Goal: Information Seeking & Learning: Understand process/instructions

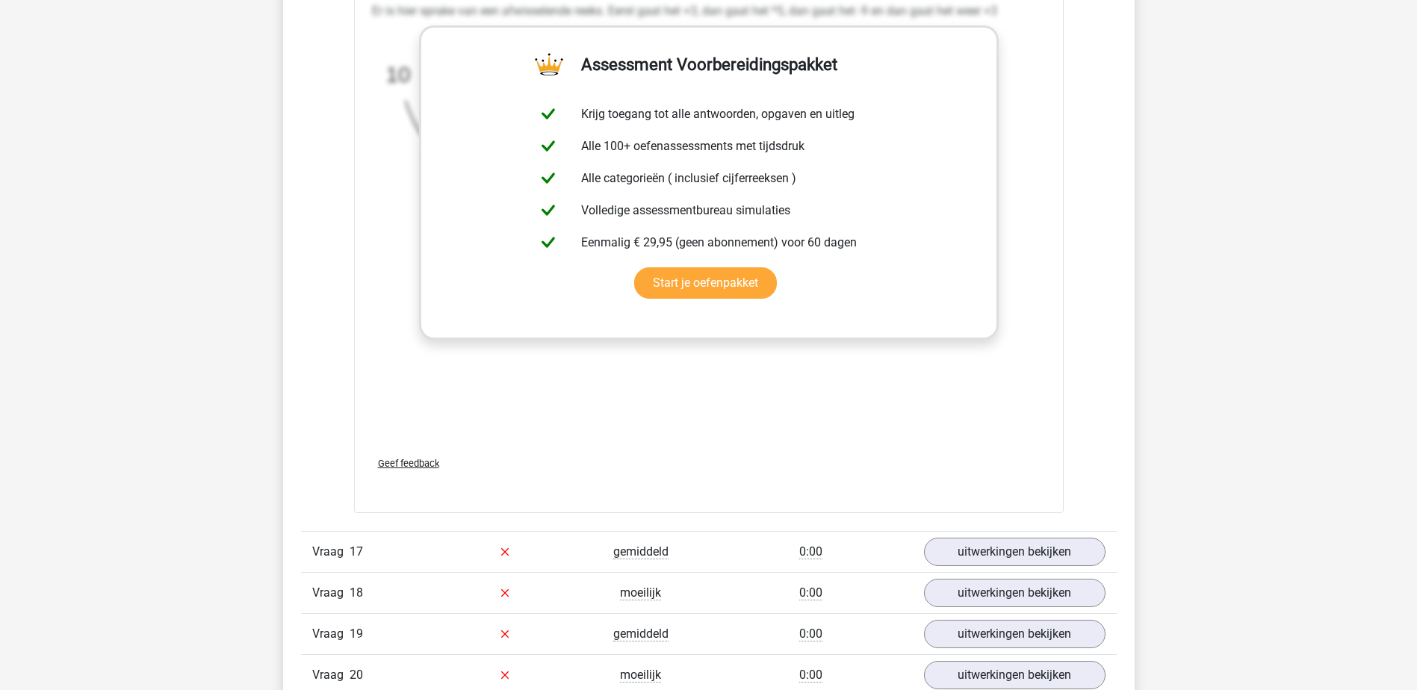
scroll to position [7023, 0]
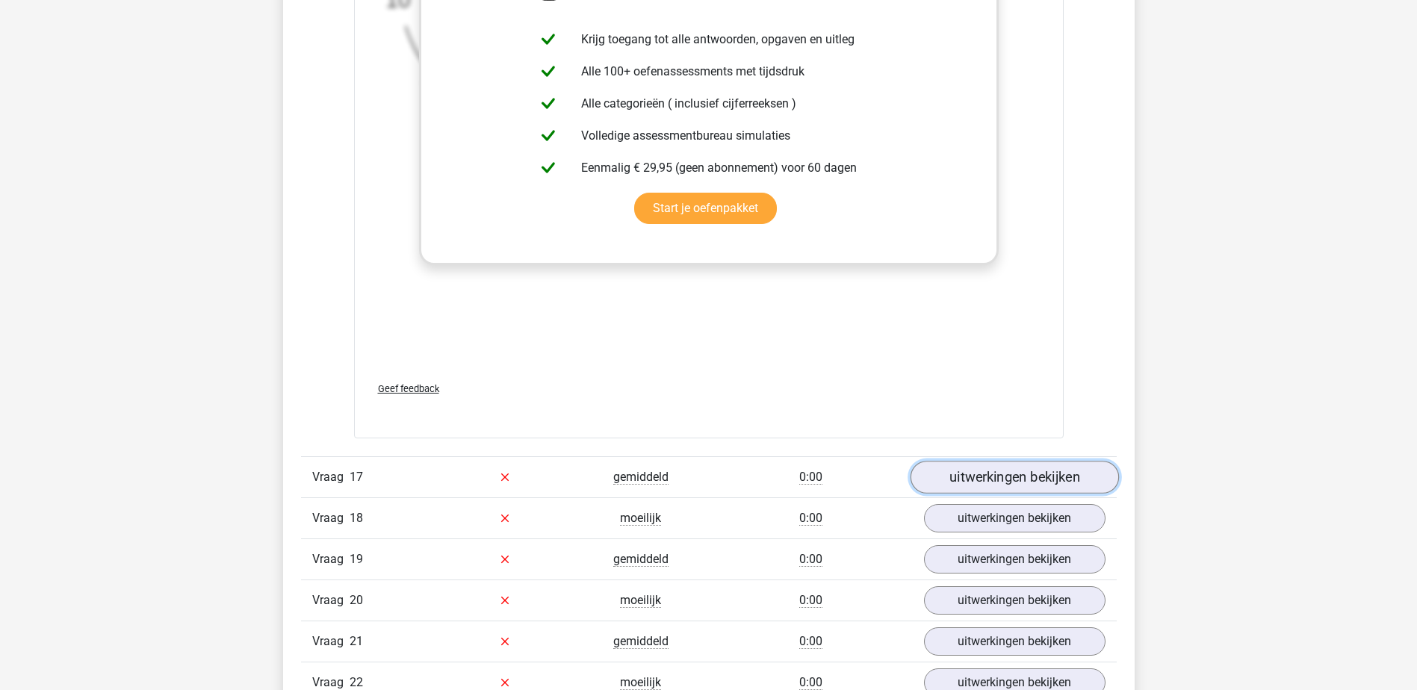
click at [1021, 474] on link "uitwerkingen bekijken" at bounding box center [1014, 477] width 208 height 33
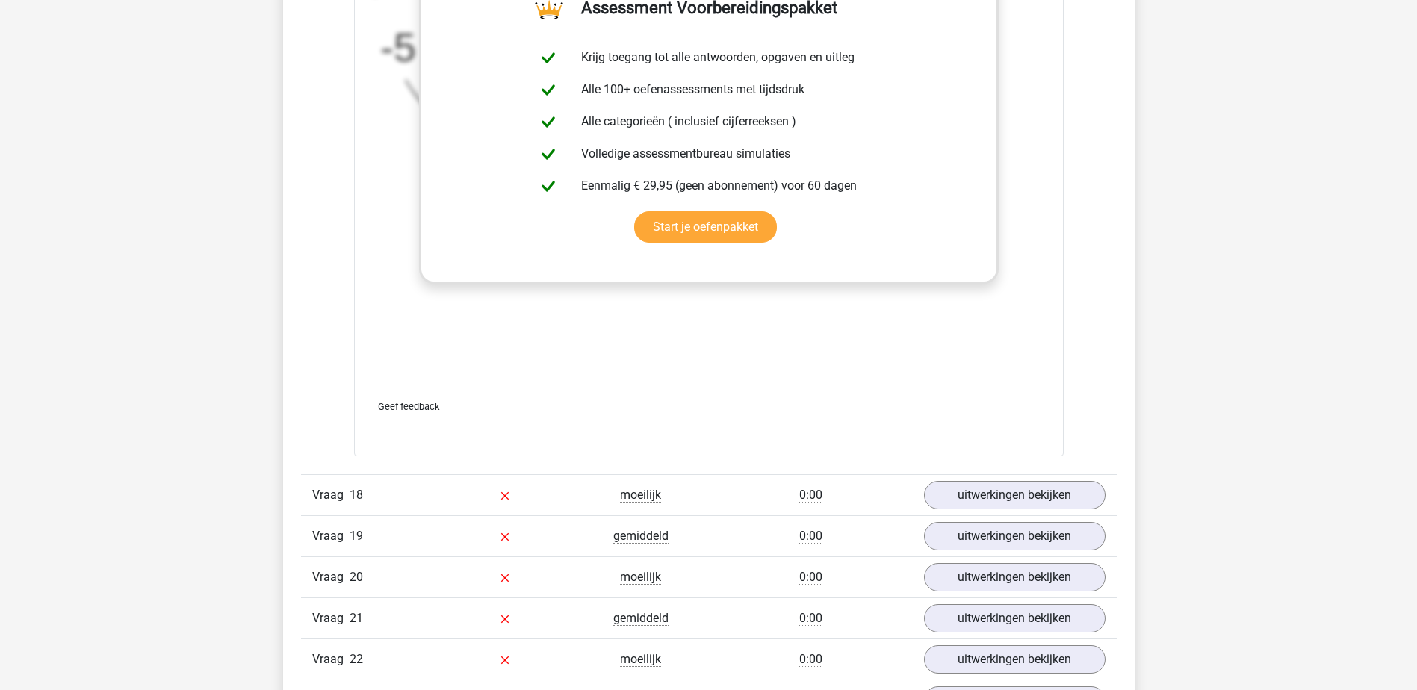
scroll to position [7994, 0]
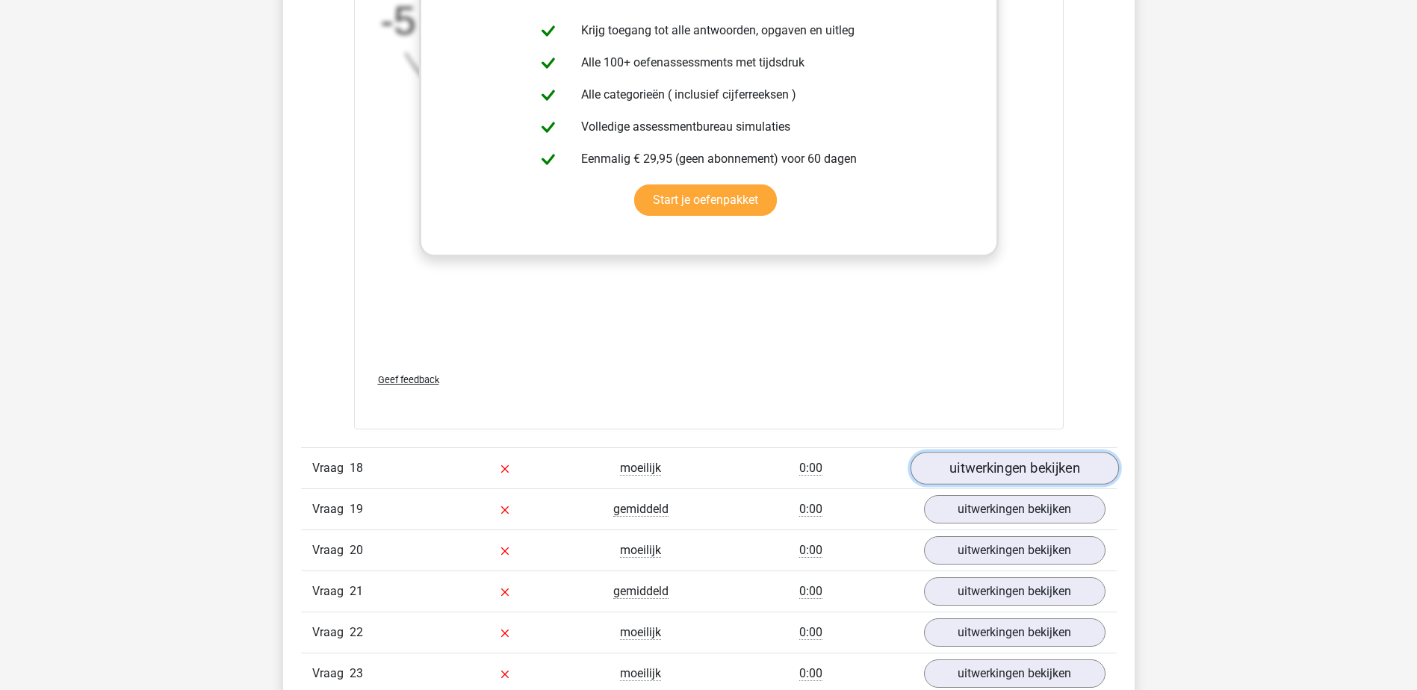
click at [965, 468] on link "uitwerkingen bekijken" at bounding box center [1014, 469] width 208 height 33
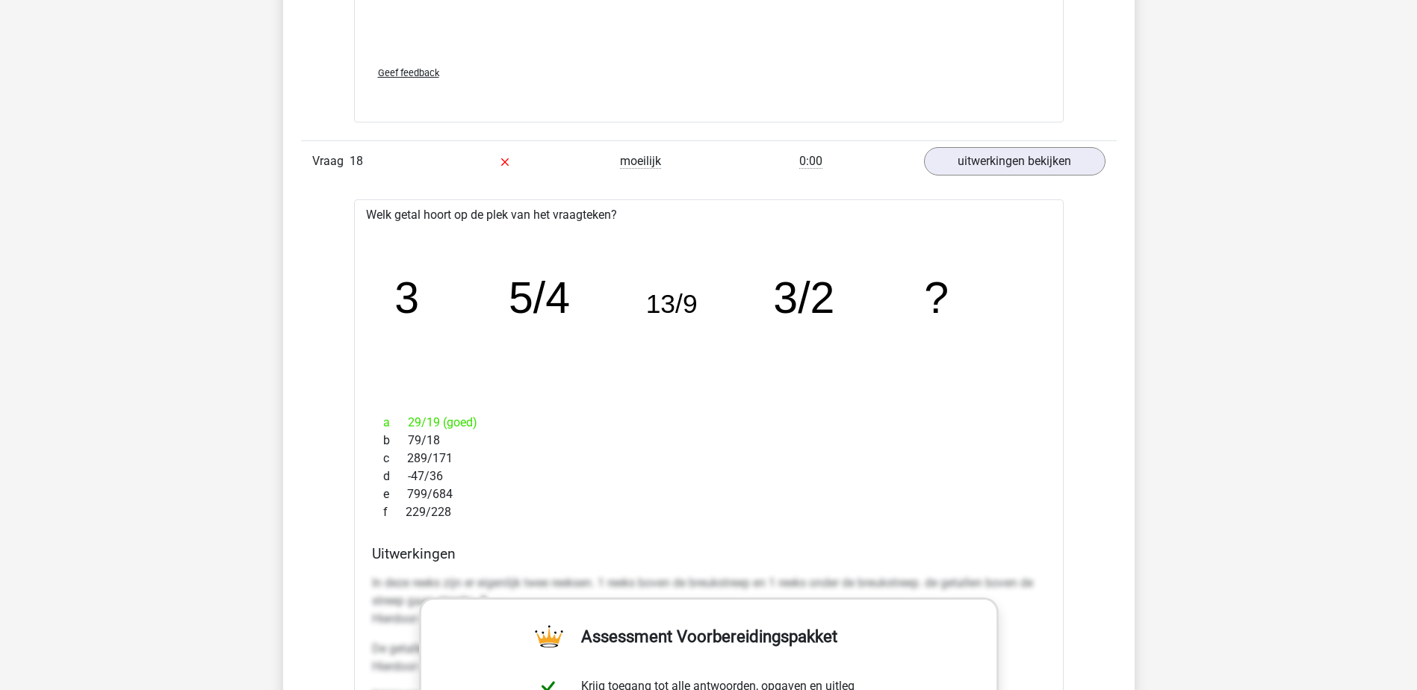
scroll to position [8367, 0]
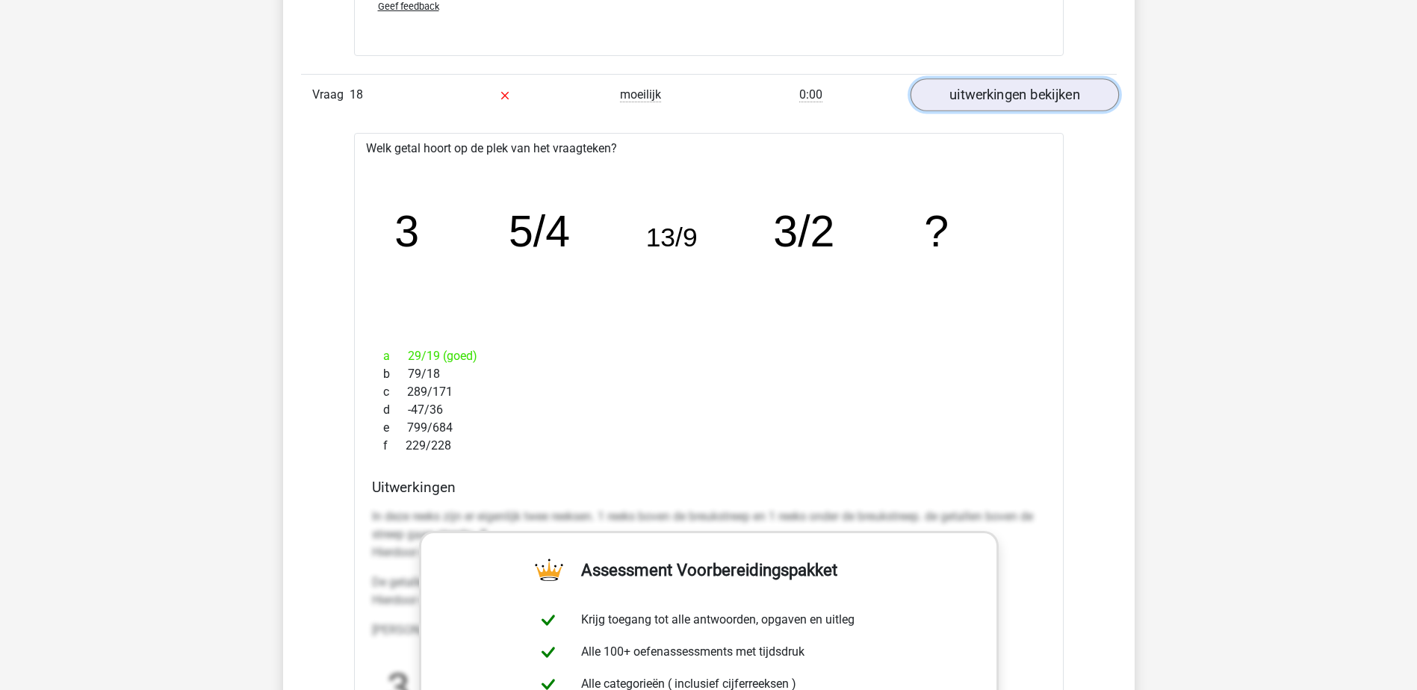
click at [1003, 100] on link "uitwerkingen bekijken" at bounding box center [1014, 95] width 208 height 33
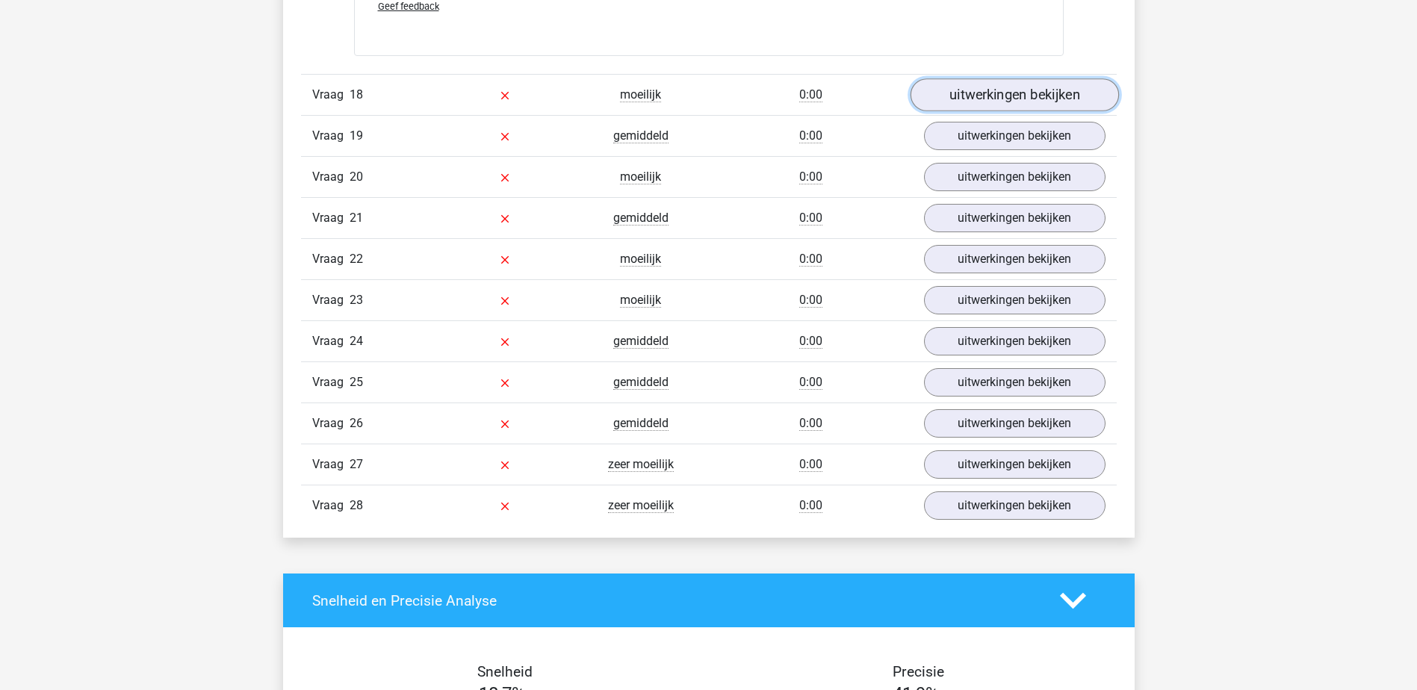
click at [997, 86] on link "uitwerkingen bekijken" at bounding box center [1014, 95] width 208 height 33
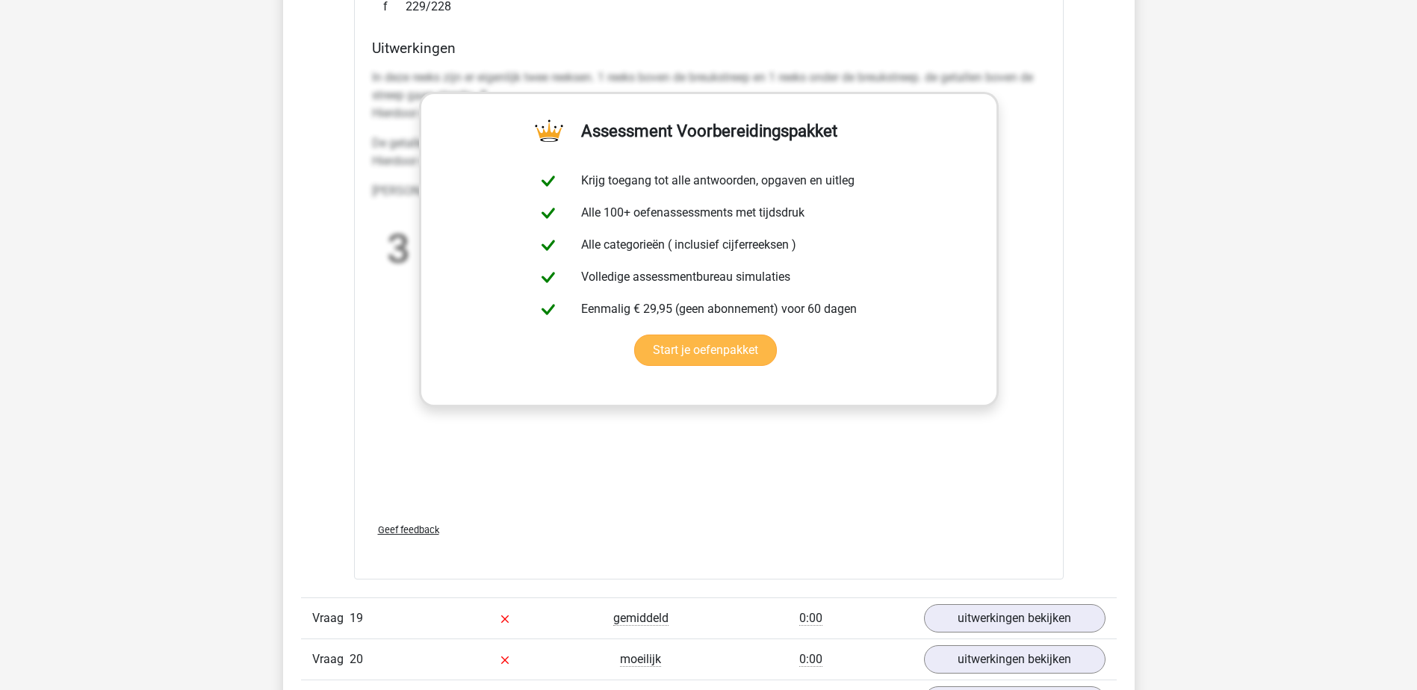
scroll to position [8890, 0]
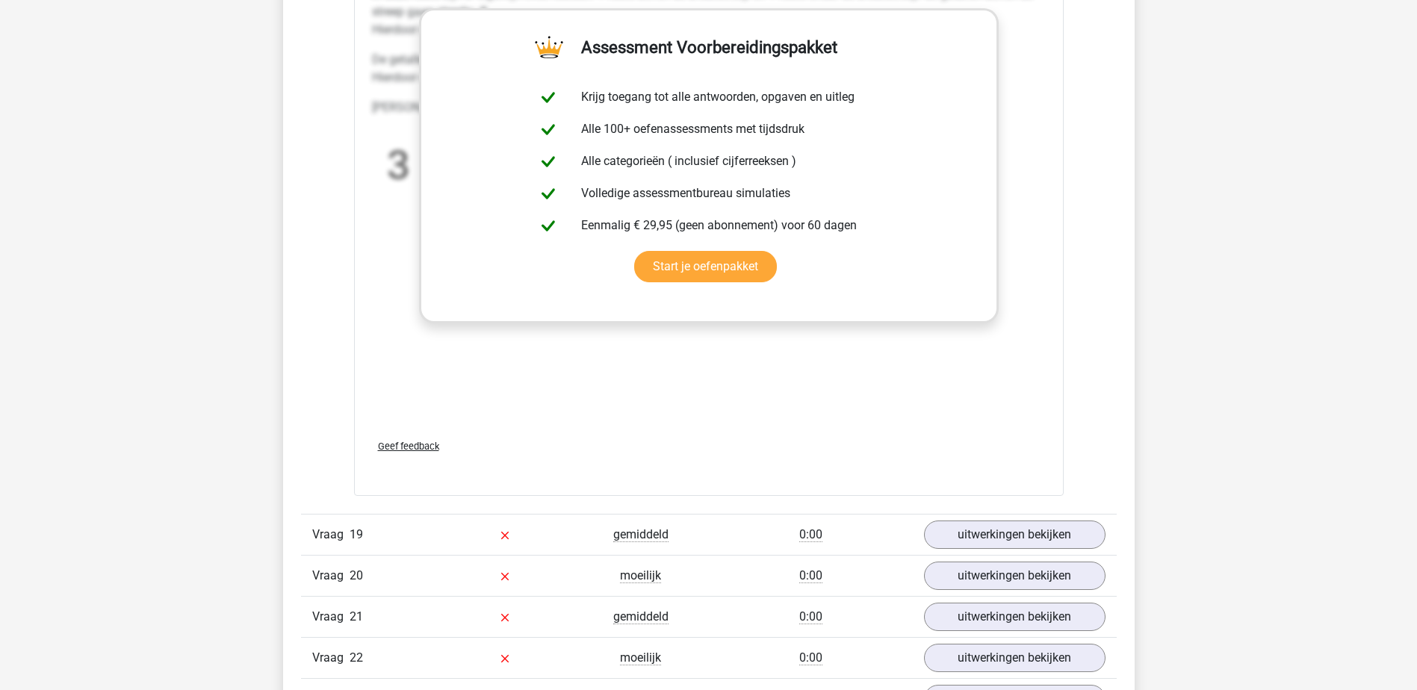
click at [803, 352] on div "In deze reeks zijn er eigenlijk twee reeksen. 1 reeks boven de breukstreep en 1…" at bounding box center [709, 203] width 674 height 448
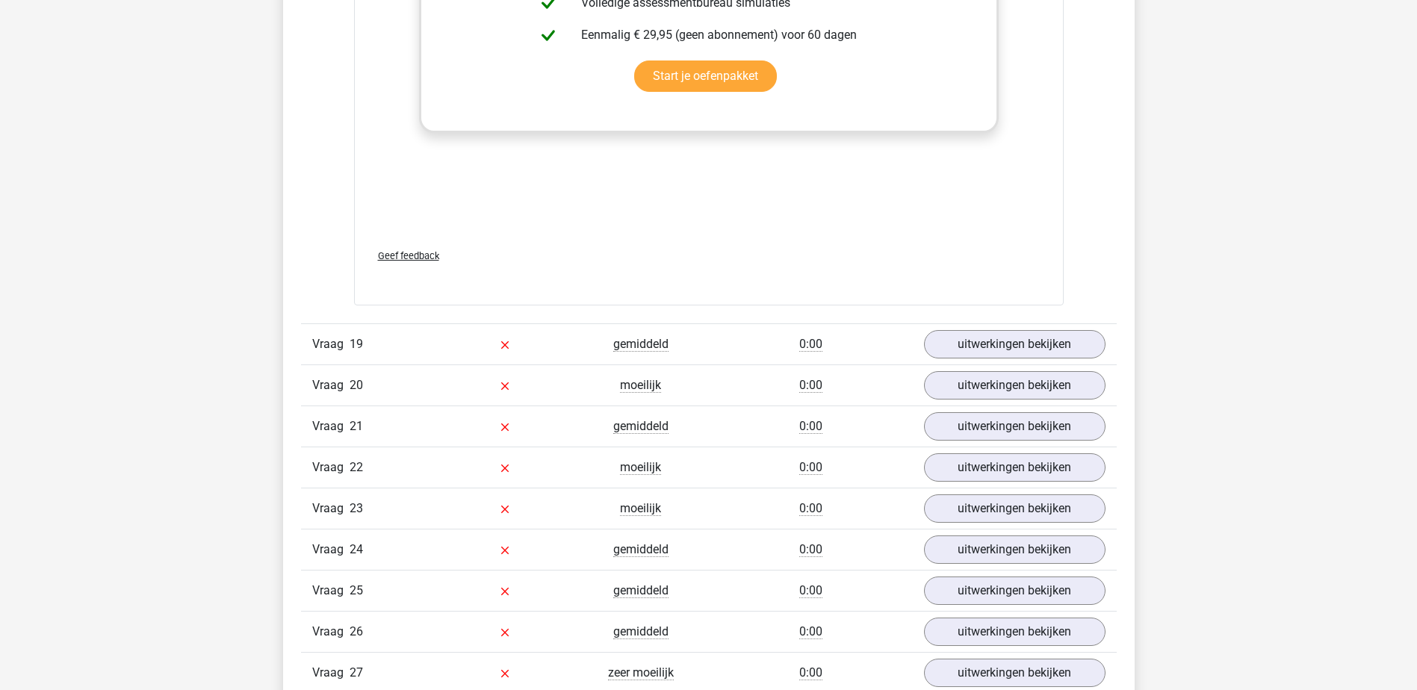
scroll to position [9114, 0]
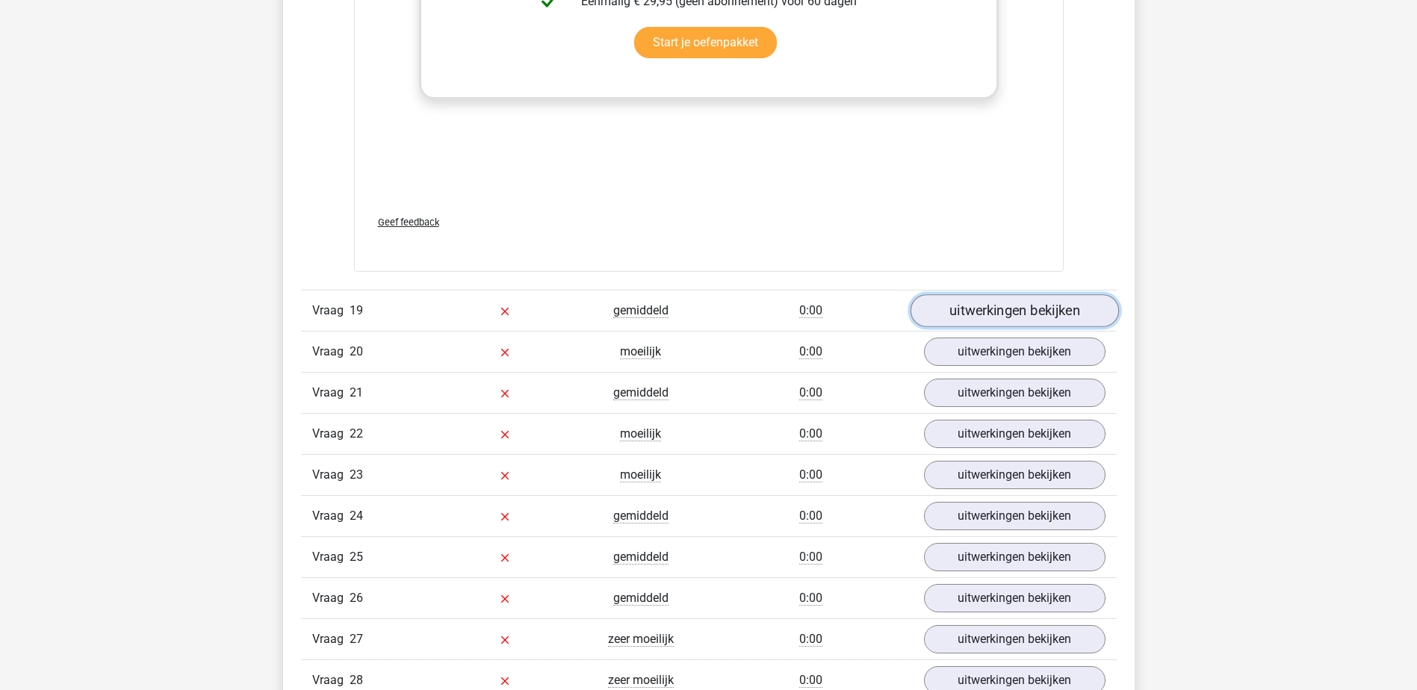
click at [1038, 310] on link "uitwerkingen bekijken" at bounding box center [1014, 310] width 208 height 33
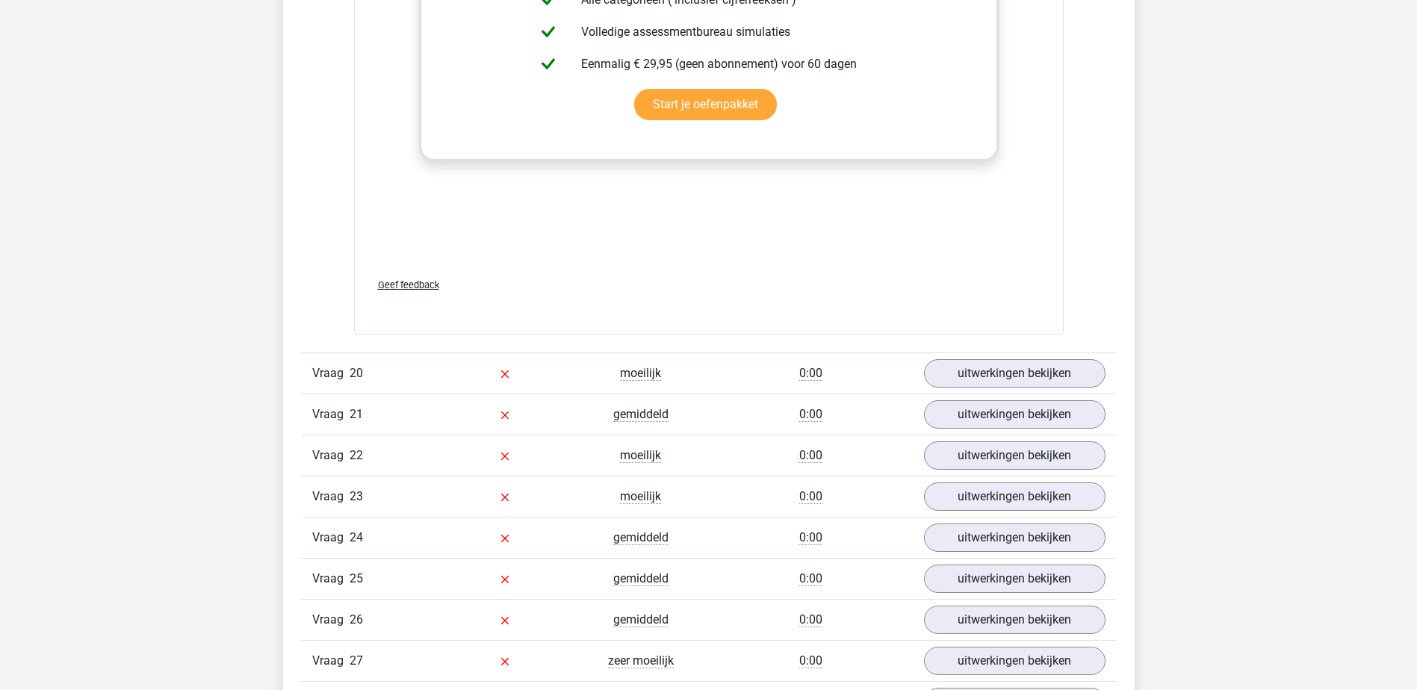
scroll to position [10011, 0]
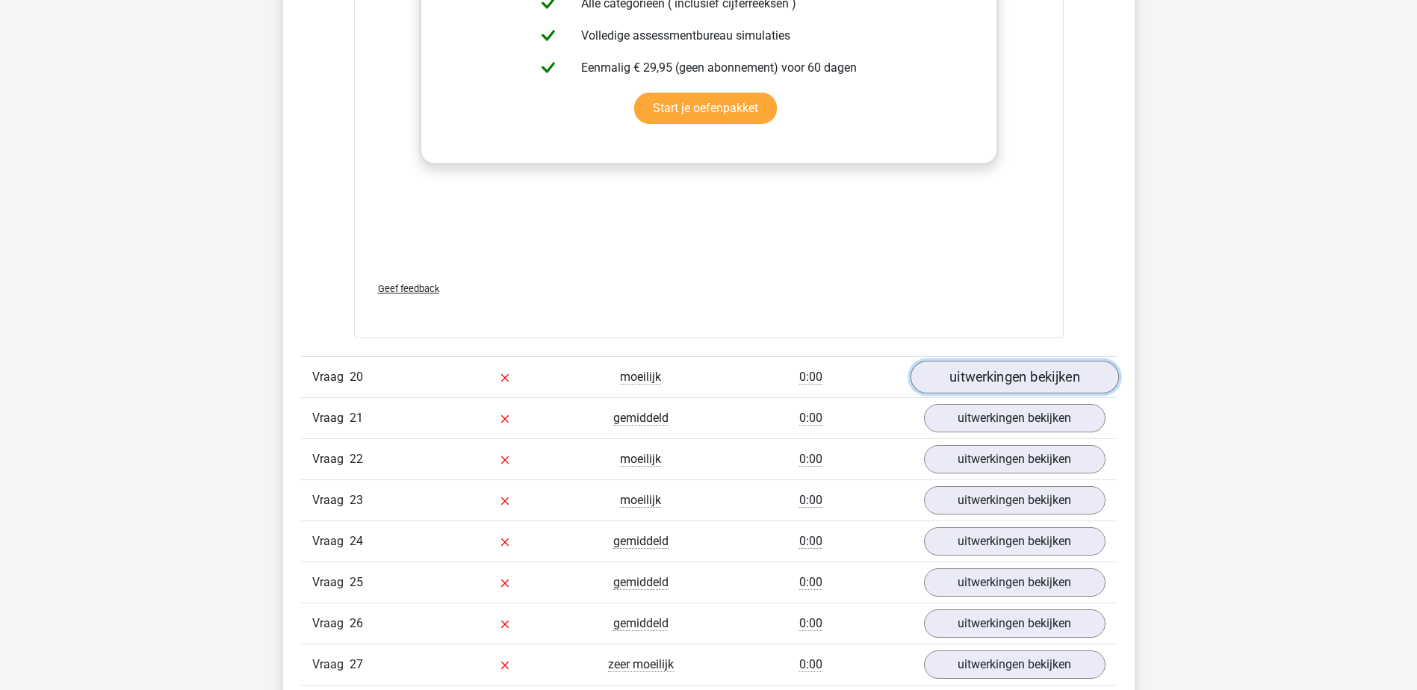
click at [1008, 369] on link "uitwerkingen bekijken" at bounding box center [1014, 377] width 208 height 33
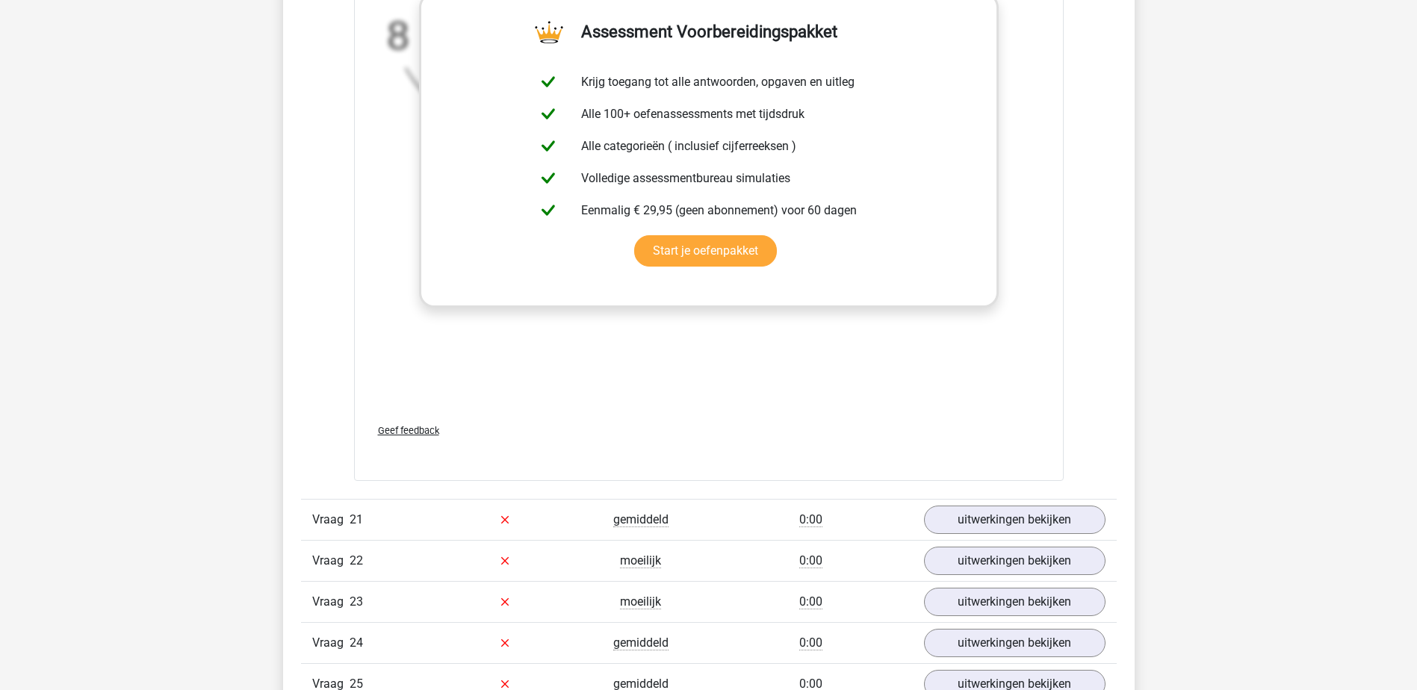
scroll to position [10833, 0]
click at [981, 515] on link "uitwerkingen bekijken" at bounding box center [1014, 518] width 208 height 33
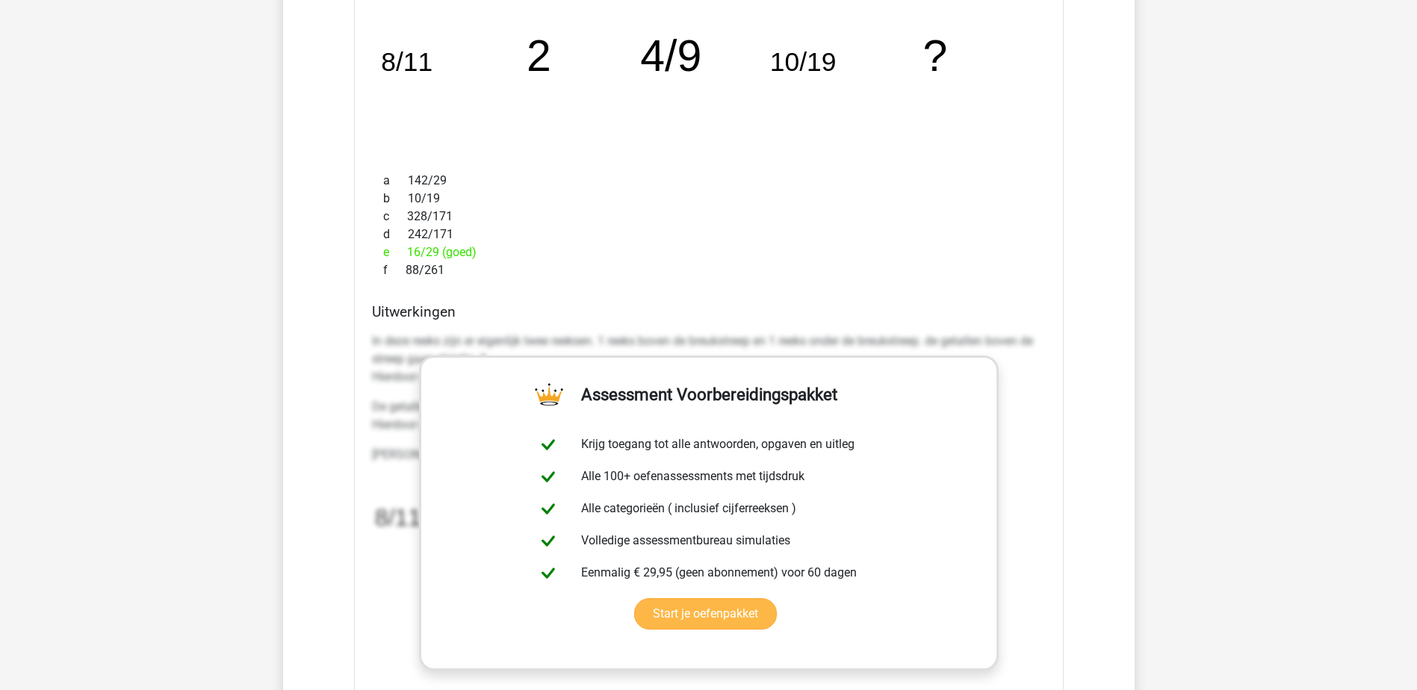
scroll to position [11655, 0]
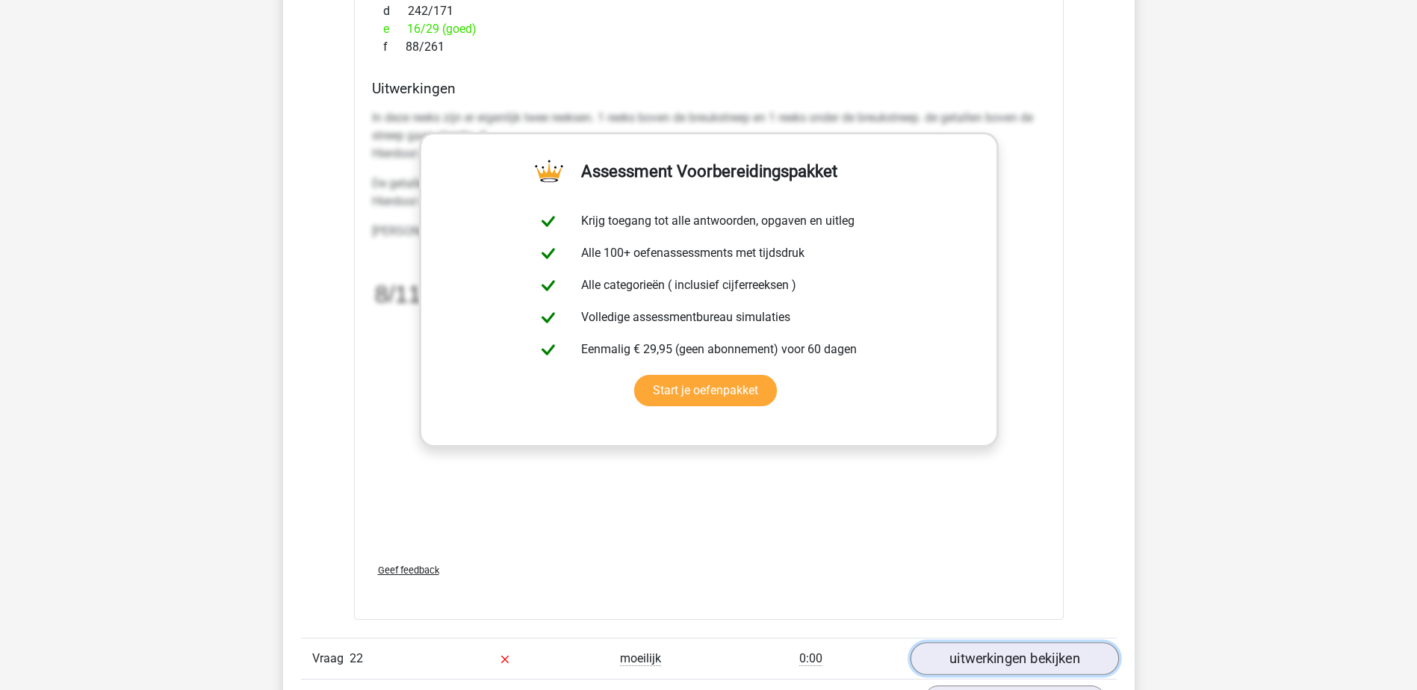
click at [988, 655] on link "uitwerkingen bekijken" at bounding box center [1014, 658] width 208 height 33
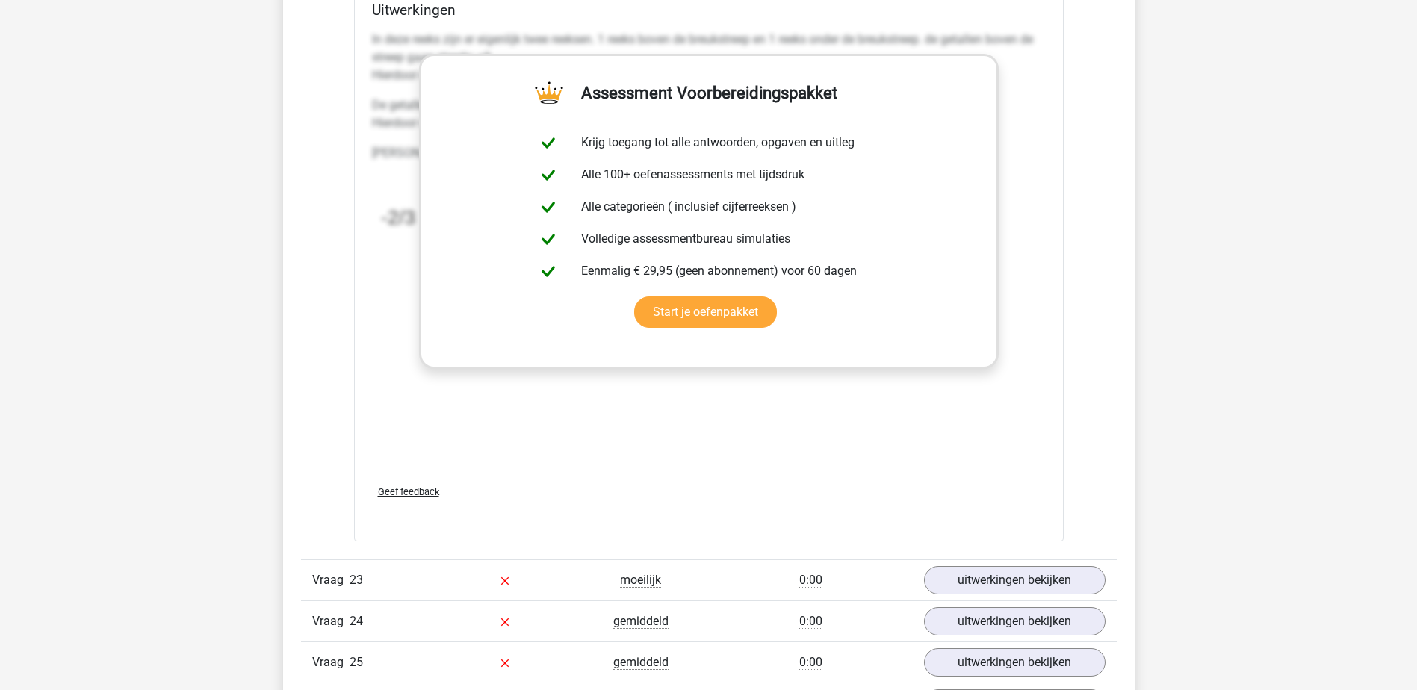
scroll to position [12701, 0]
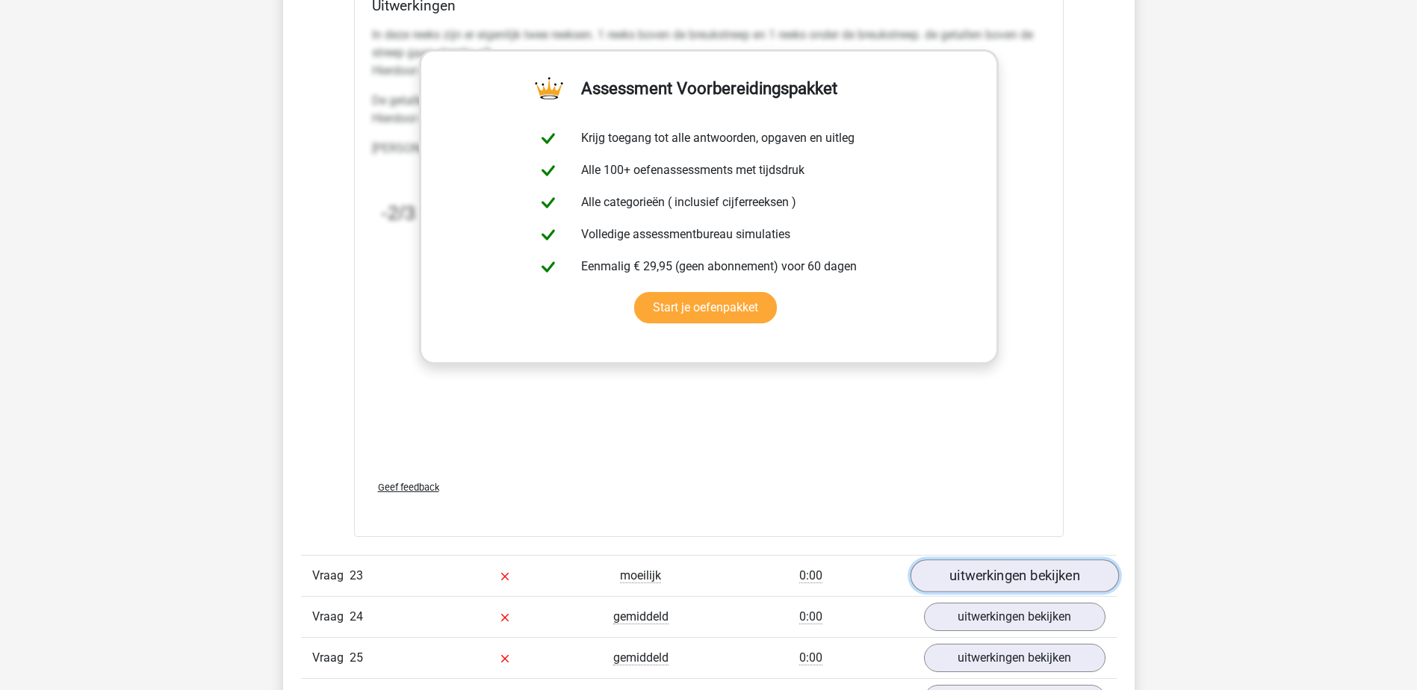
click at [975, 577] on link "uitwerkingen bekijken" at bounding box center [1014, 576] width 208 height 33
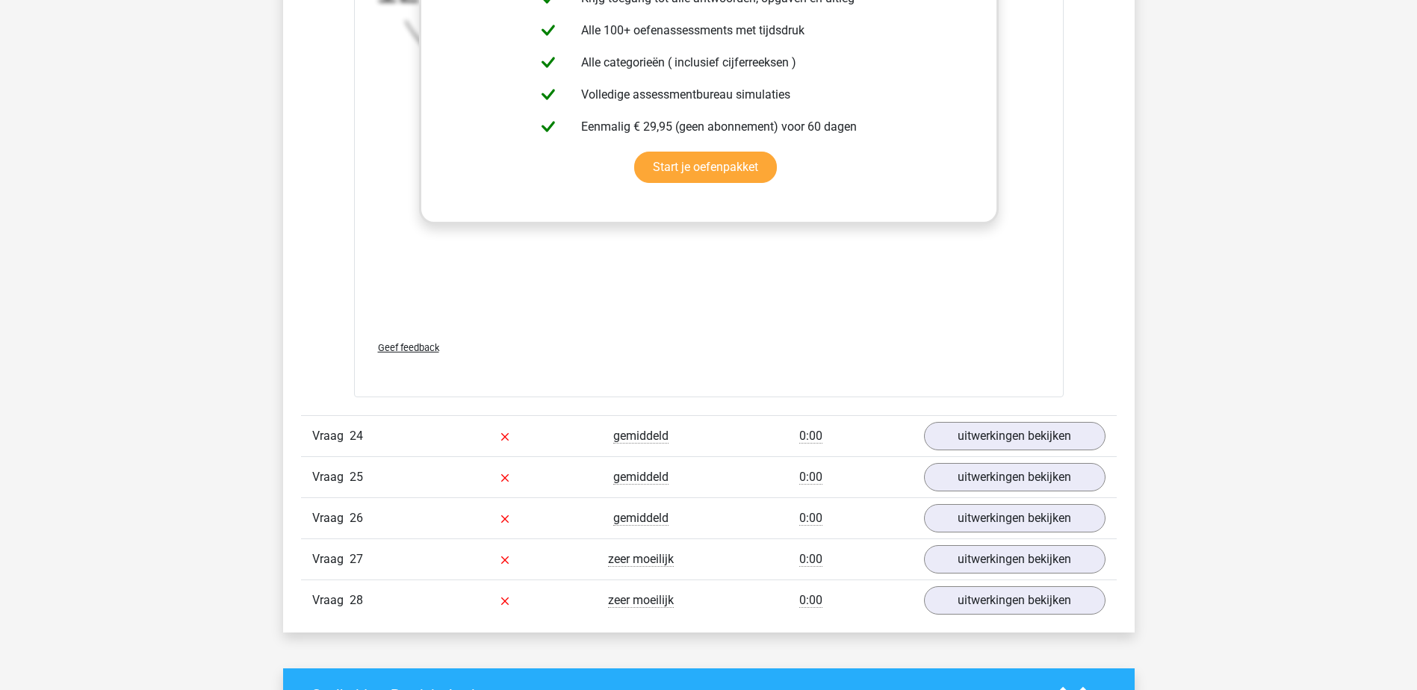
scroll to position [13821, 0]
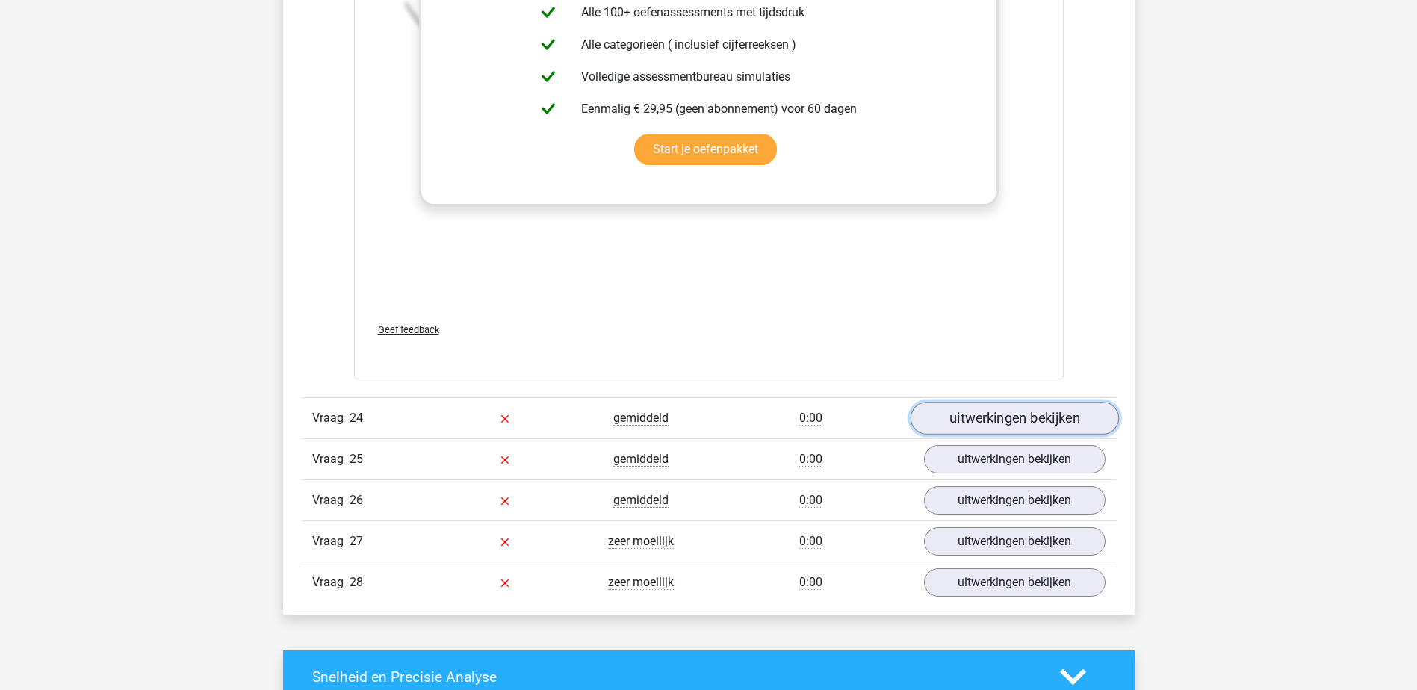
click at [994, 421] on link "uitwerkingen bekijken" at bounding box center [1014, 418] width 208 height 33
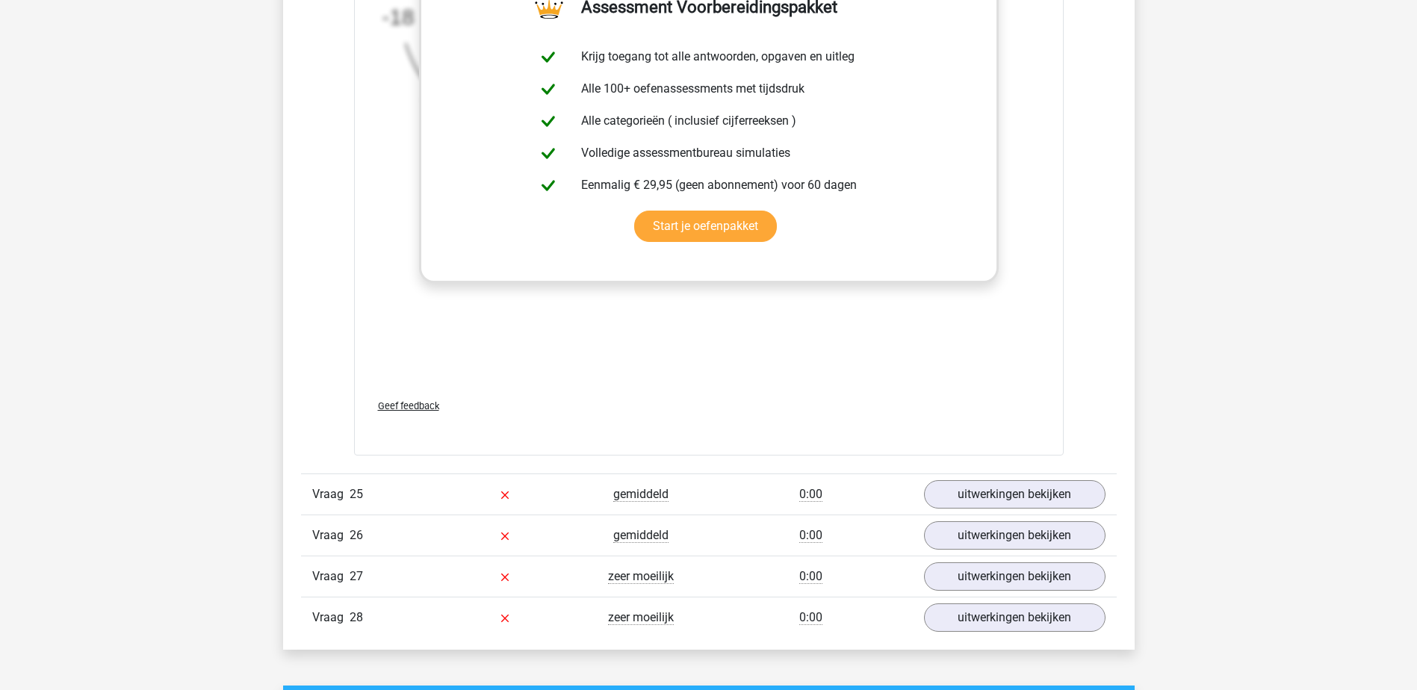
scroll to position [14718, 0]
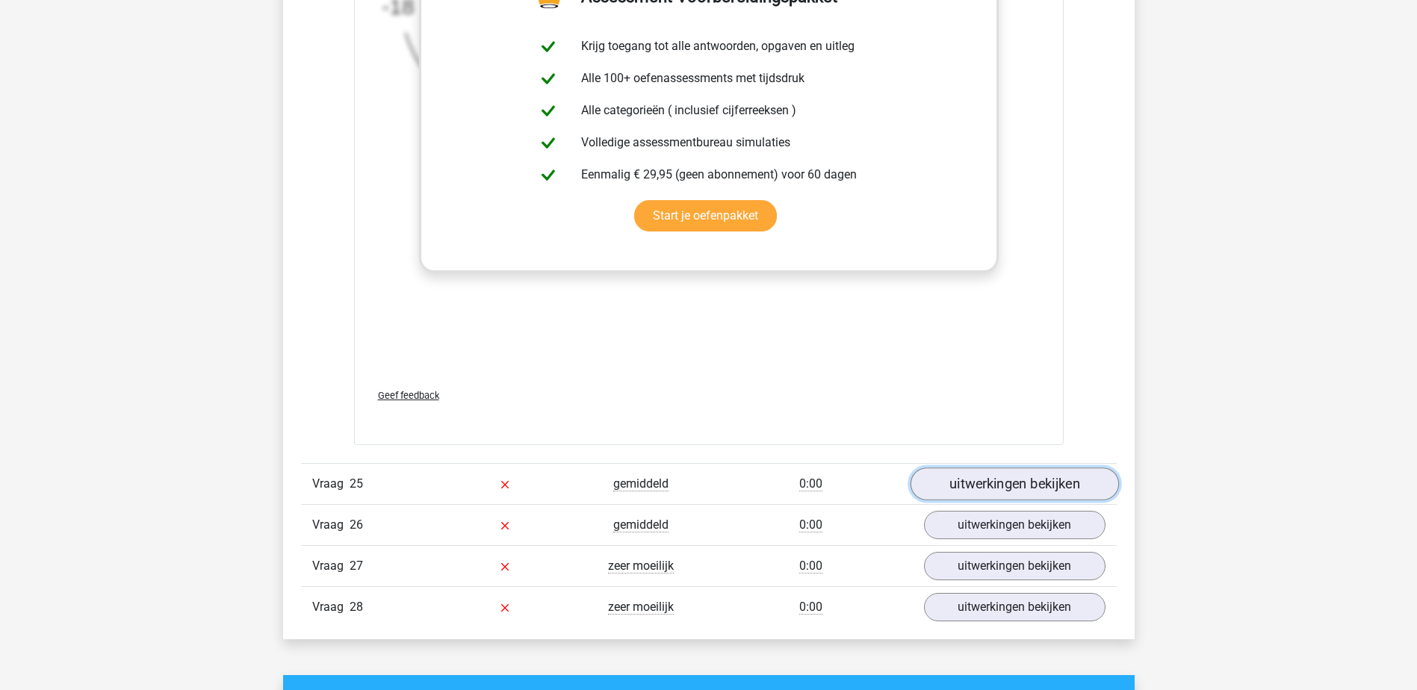
click at [1005, 485] on link "uitwerkingen bekijken" at bounding box center [1014, 484] width 208 height 33
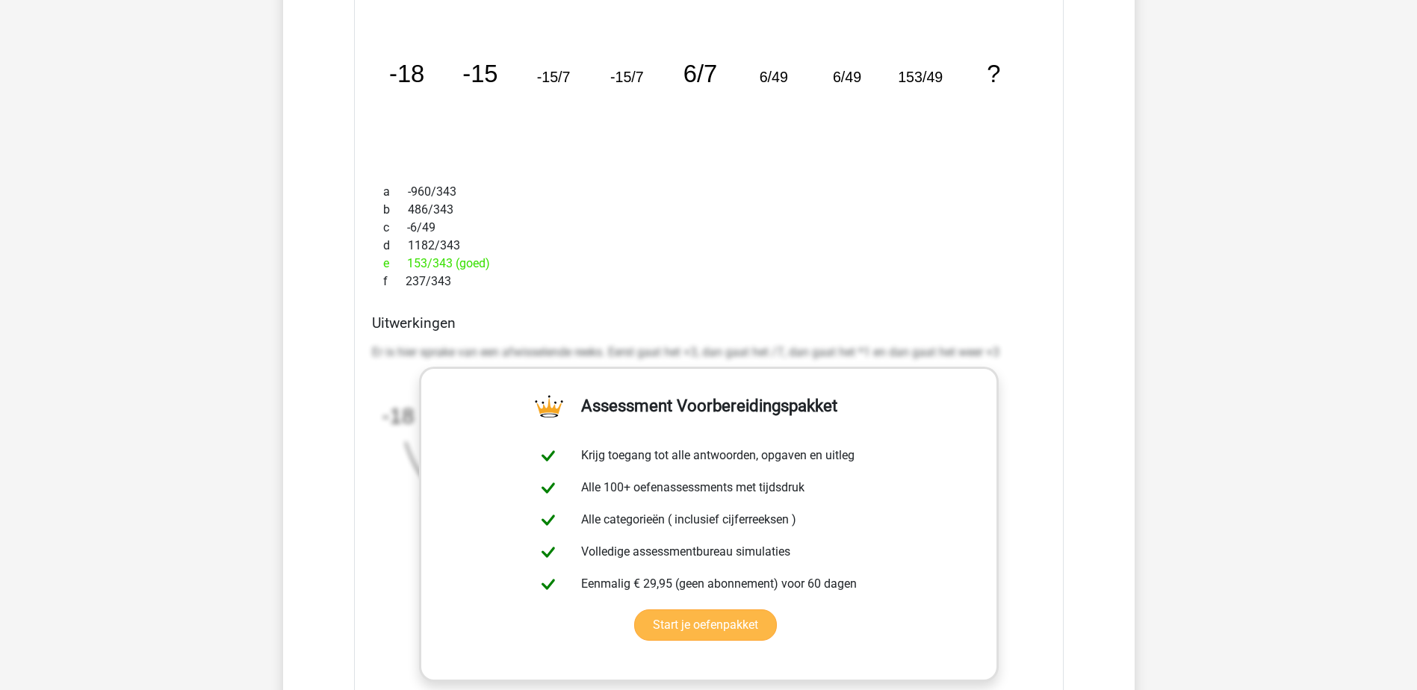
scroll to position [14045, 0]
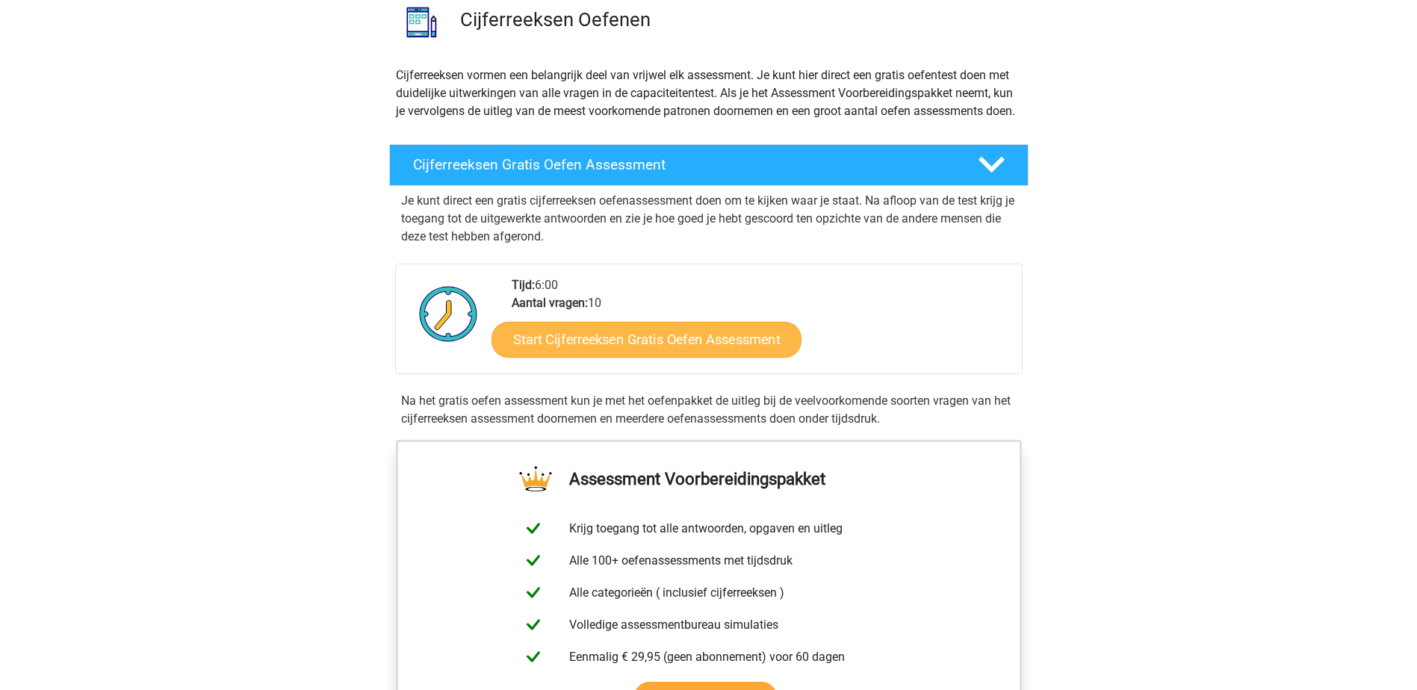
scroll to position [149, 0]
